Goal: Navigation & Orientation: Find specific page/section

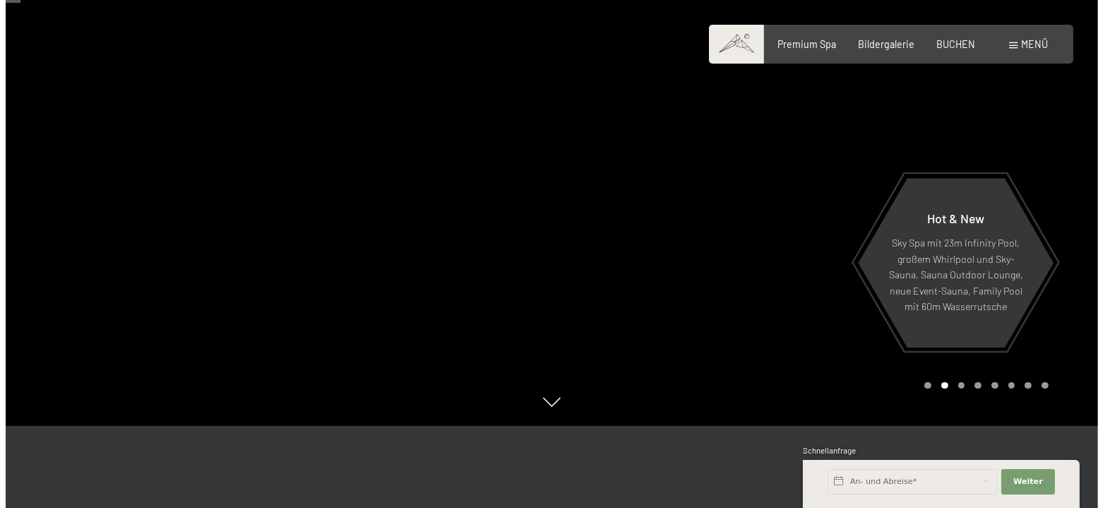
scroll to position [71, 0]
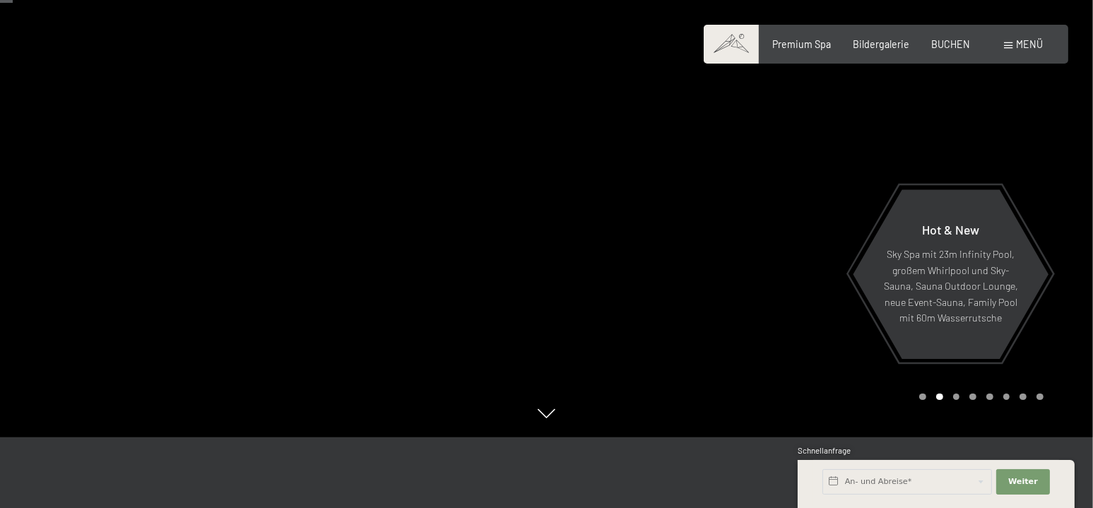
click at [1026, 46] on span "Menü" at bounding box center [1029, 44] width 27 height 12
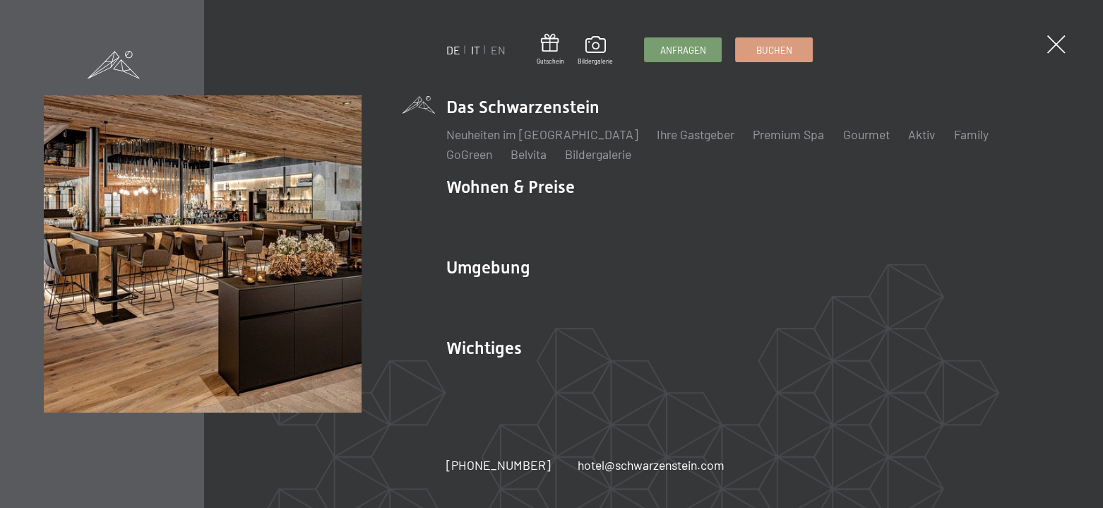
click at [478, 47] on link "IT" at bounding box center [475, 49] width 9 height 13
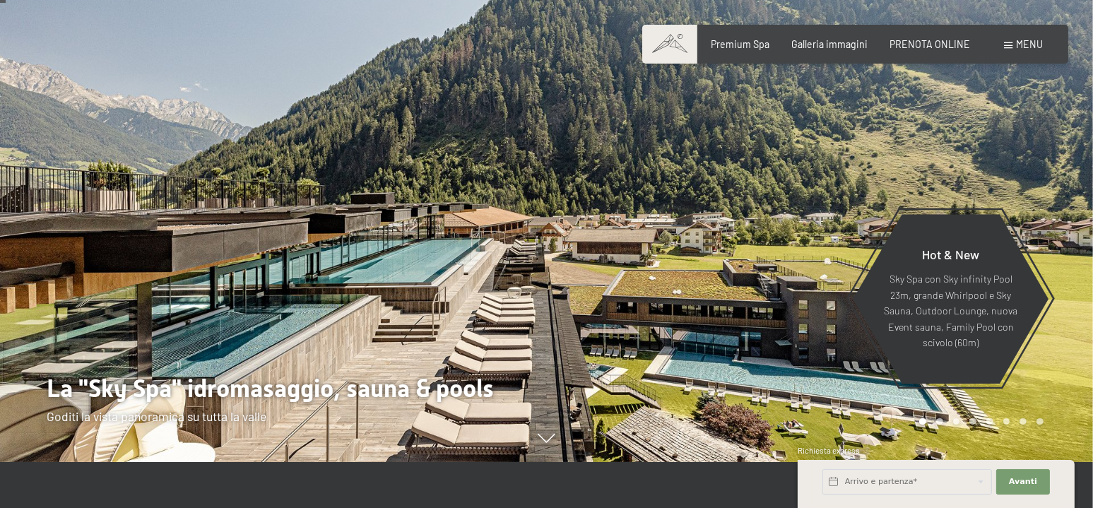
scroll to position [71, 0]
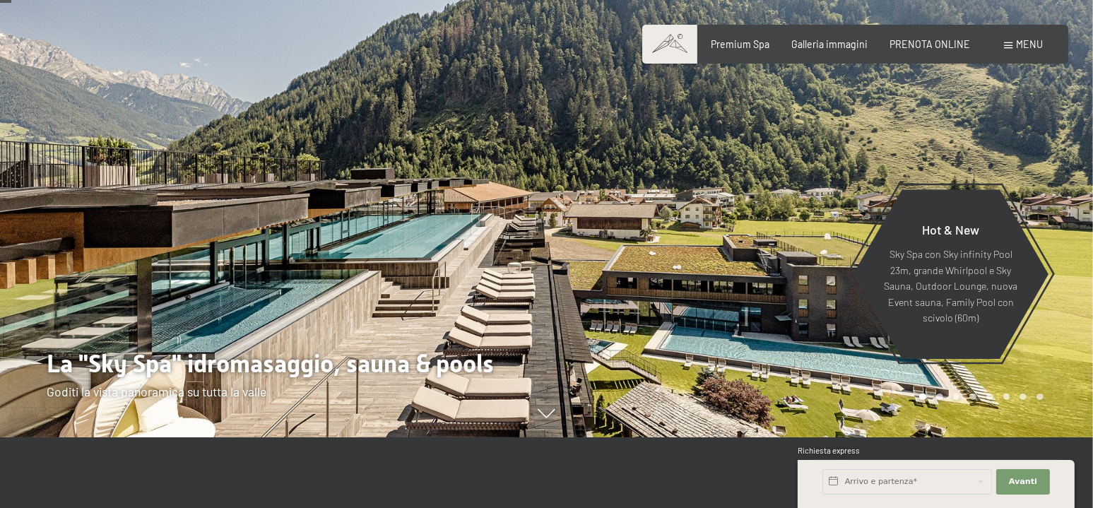
click at [823, 52] on div "Prenotazione Richiesta Premium Spa Galleria immagini PRENOTA ONLINE Menu DE IT …" at bounding box center [855, 44] width 376 height 14
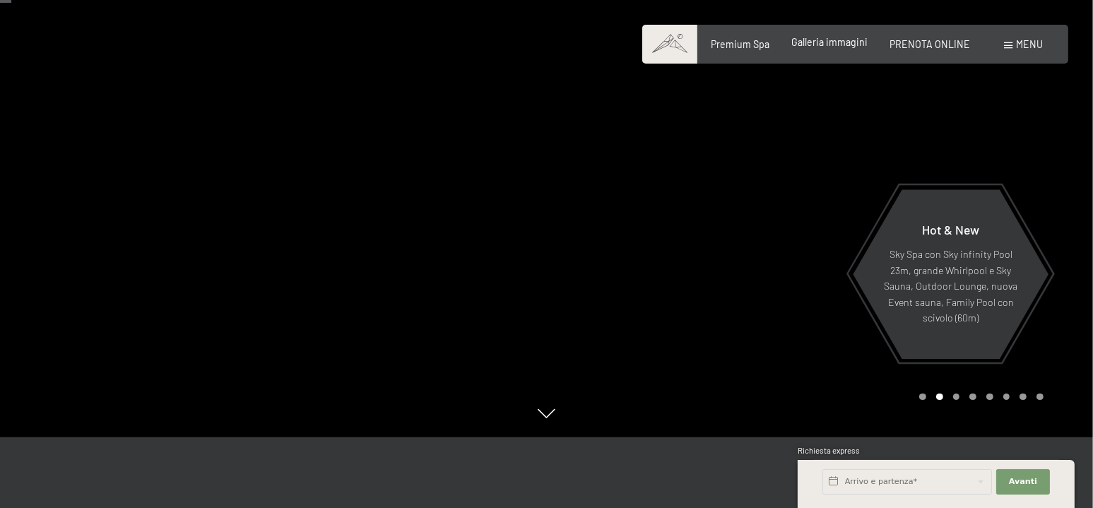
click at [828, 46] on span "Galleria immagini" at bounding box center [829, 42] width 76 height 12
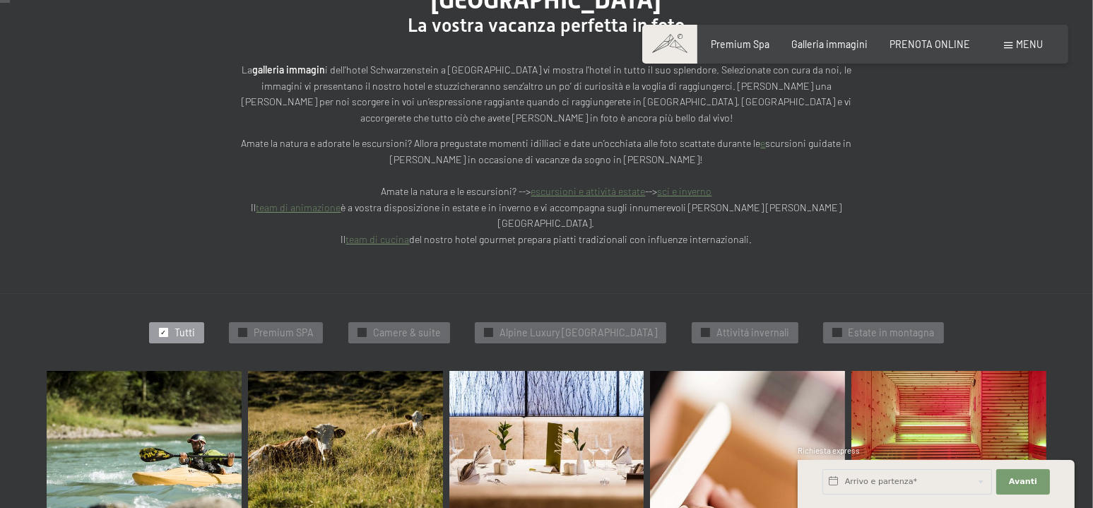
scroll to position [141, 0]
